Goal: Information Seeking & Learning: Learn about a topic

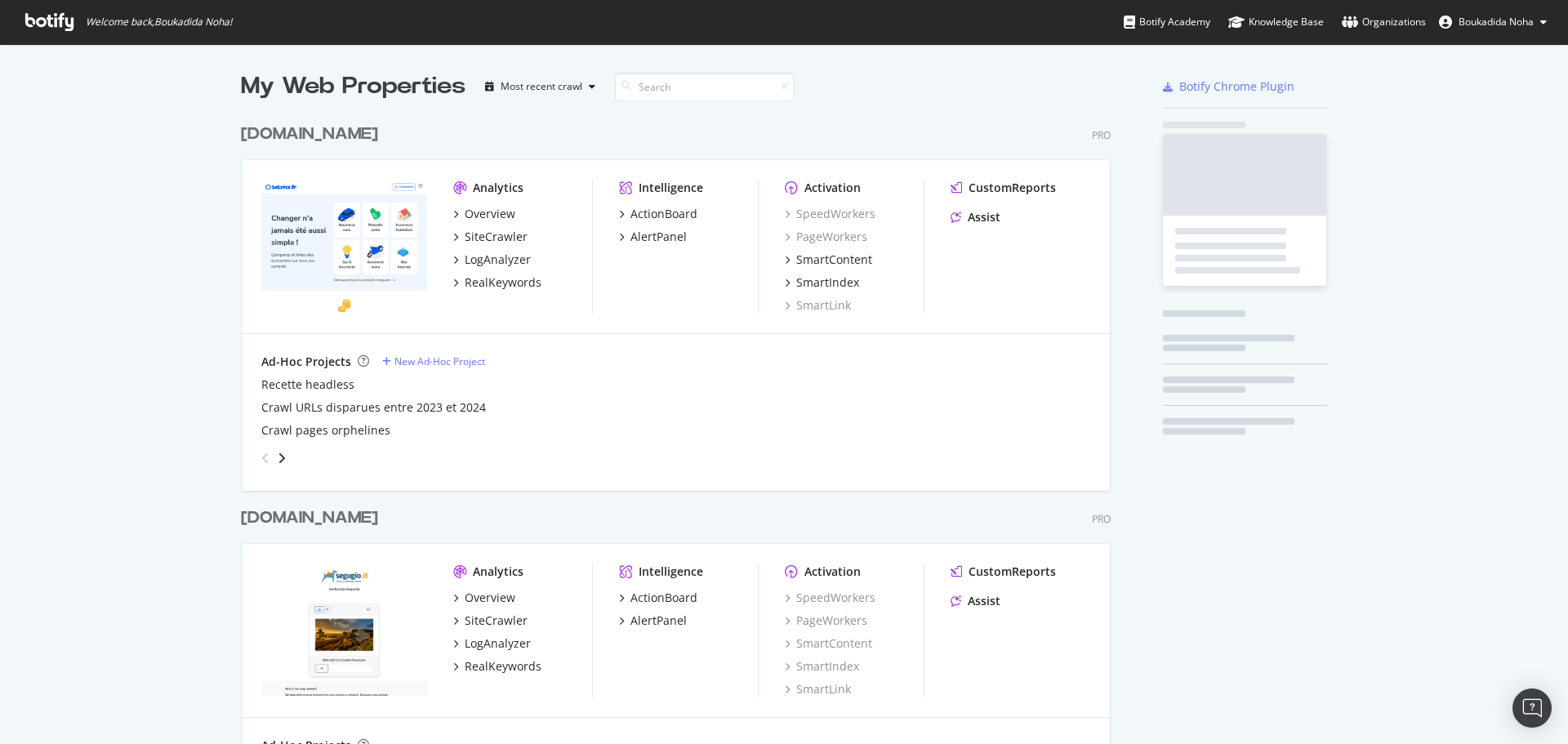
scroll to position [732, 1544]
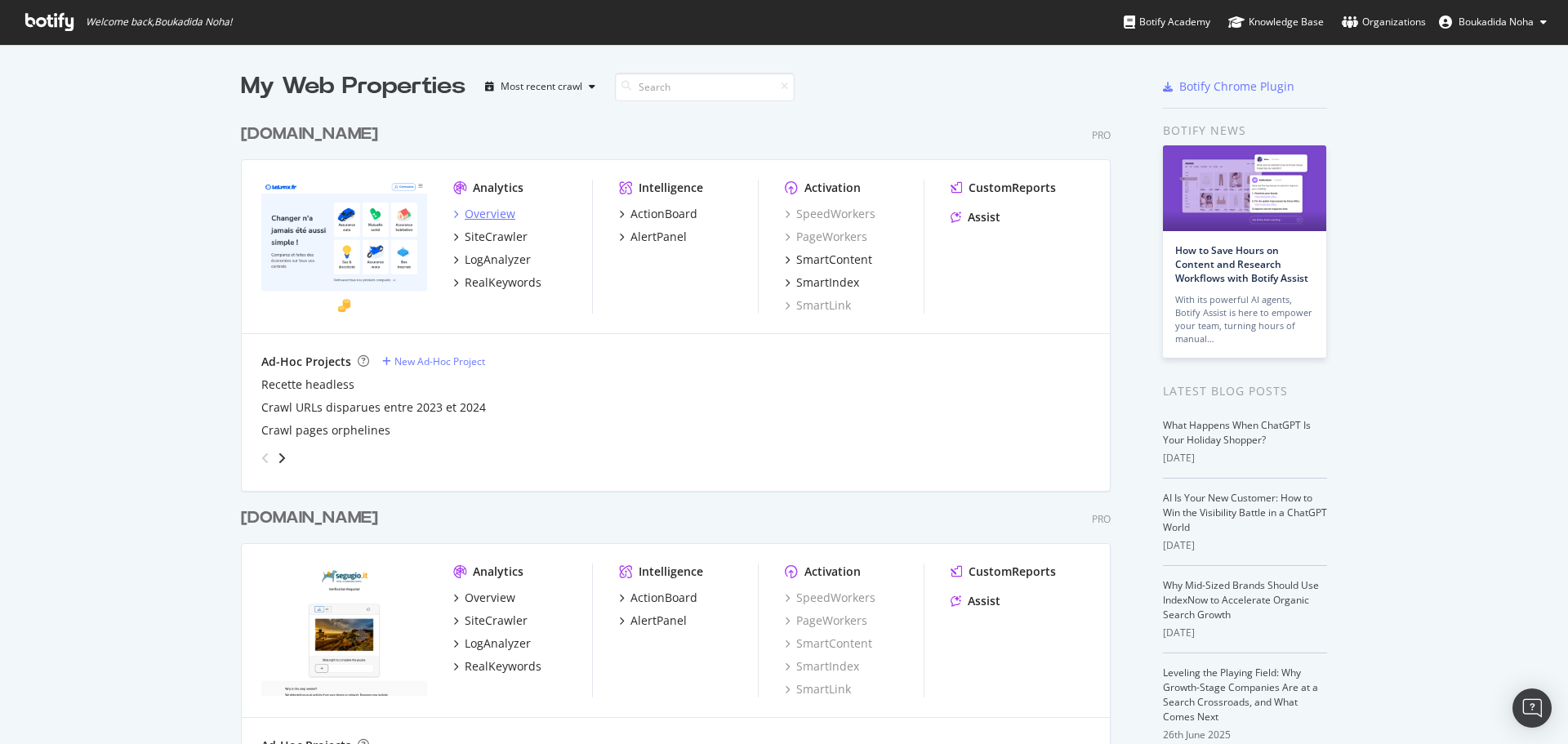
click at [496, 217] on div "Overview" at bounding box center [490, 213] width 51 height 16
